Goal: Navigation & Orientation: Find specific page/section

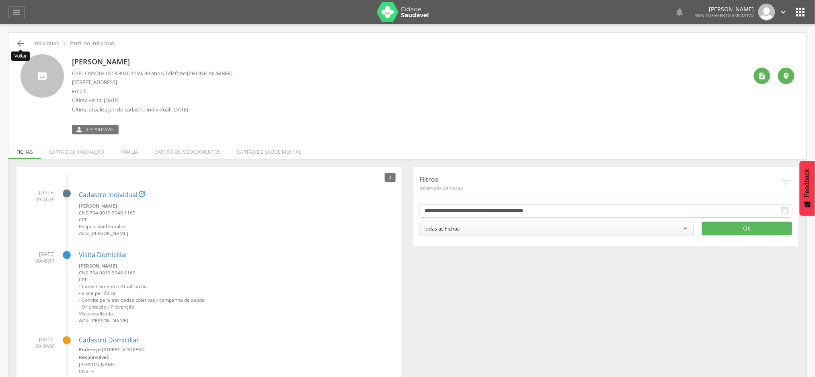
click at [18, 43] on icon "" at bounding box center [21, 44] width 10 height 10
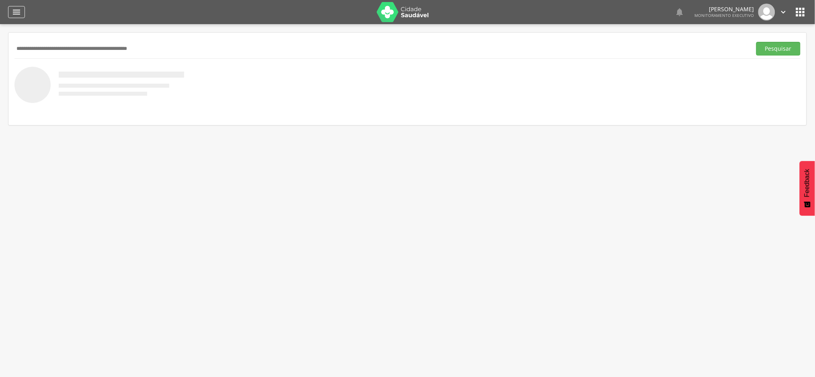
click at [19, 11] on icon "" at bounding box center [17, 12] width 10 height 10
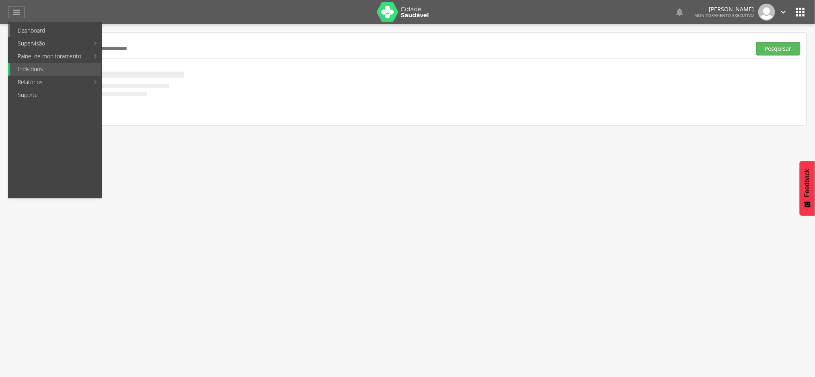
click at [34, 33] on link "Dashboard" at bounding box center [56, 30] width 92 height 13
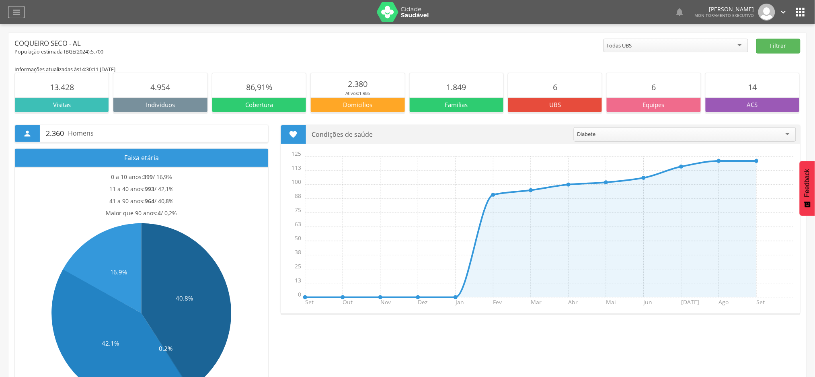
click at [14, 15] on icon "" at bounding box center [17, 12] width 10 height 10
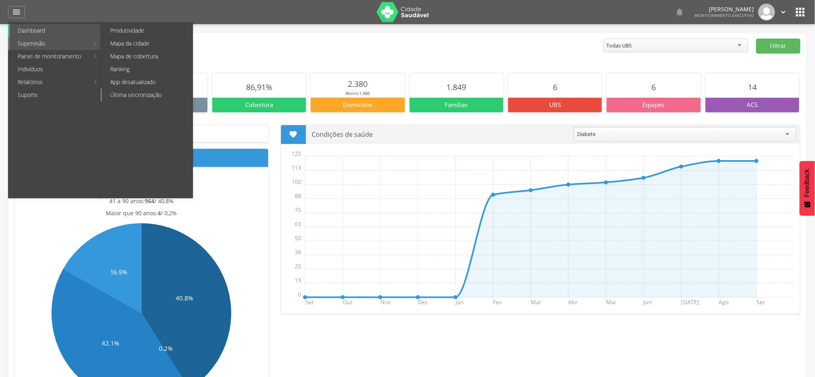
click at [130, 94] on link "Última sincronização" at bounding box center [147, 94] width 90 height 13
